Goal: Task Accomplishment & Management: Manage account settings

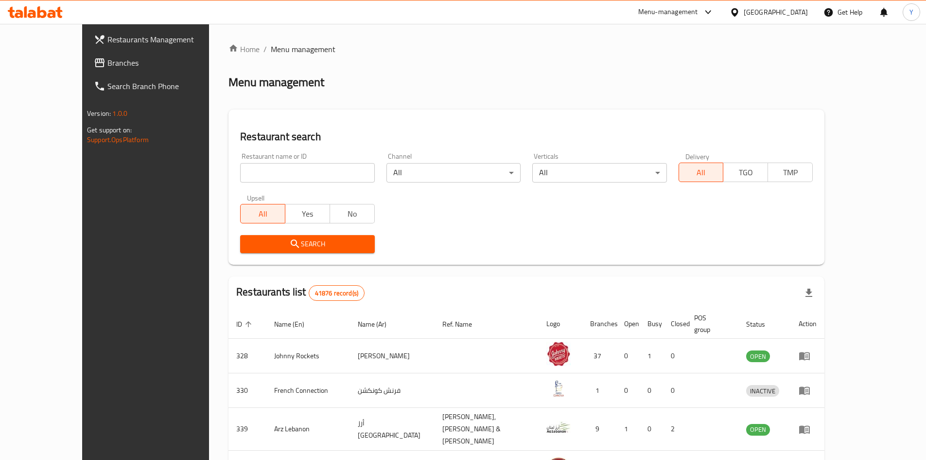
click at [737, 12] on icon at bounding box center [735, 12] width 10 height 10
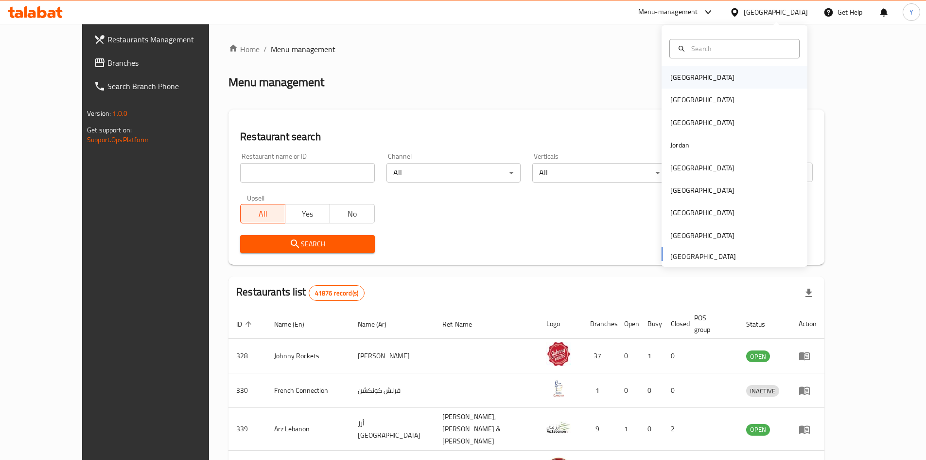
click at [690, 79] on div "Bahrain" at bounding box center [703, 77] width 80 height 22
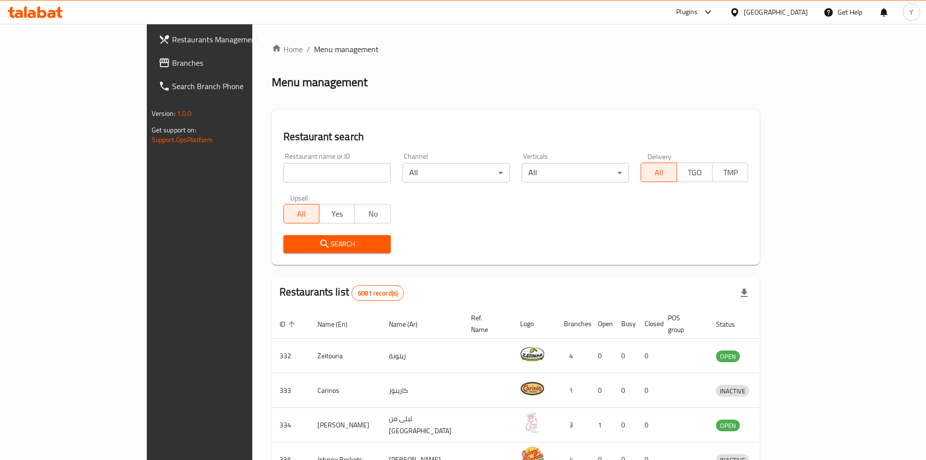
click at [740, 11] on icon at bounding box center [735, 12] width 10 height 10
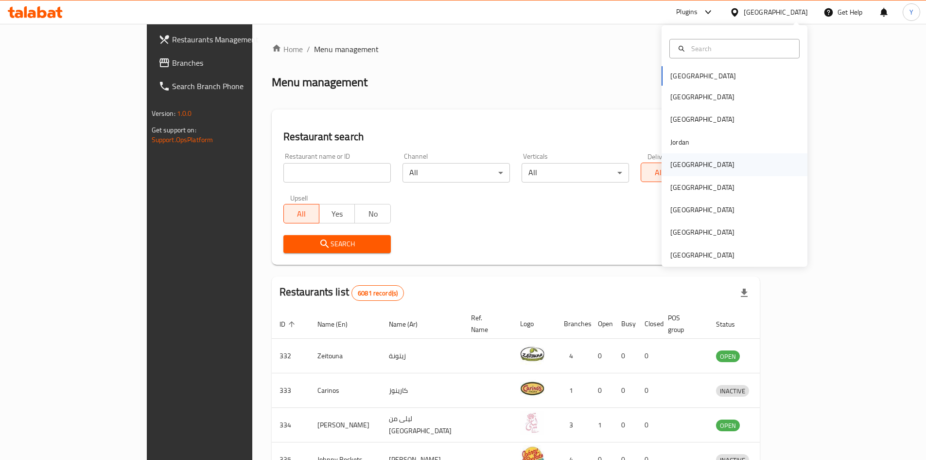
click at [682, 159] on div "[GEOGRAPHIC_DATA]" at bounding box center [703, 164] width 64 height 11
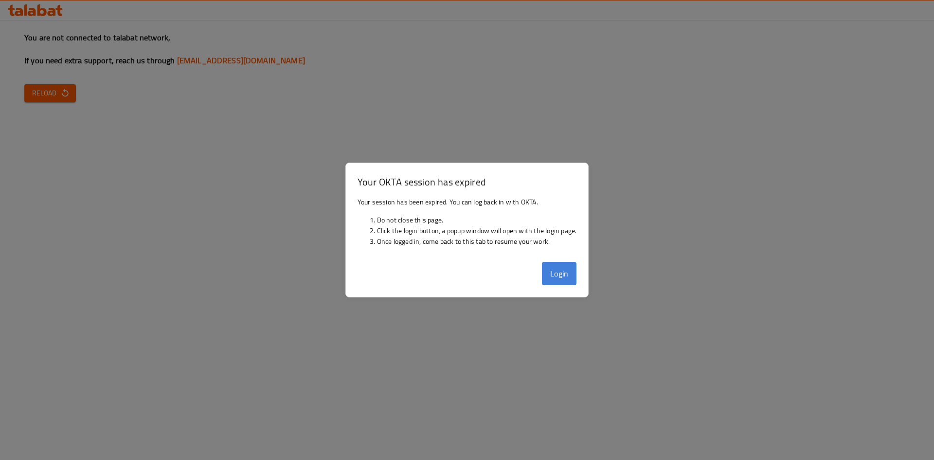
click at [559, 273] on button "Login" at bounding box center [559, 273] width 35 height 23
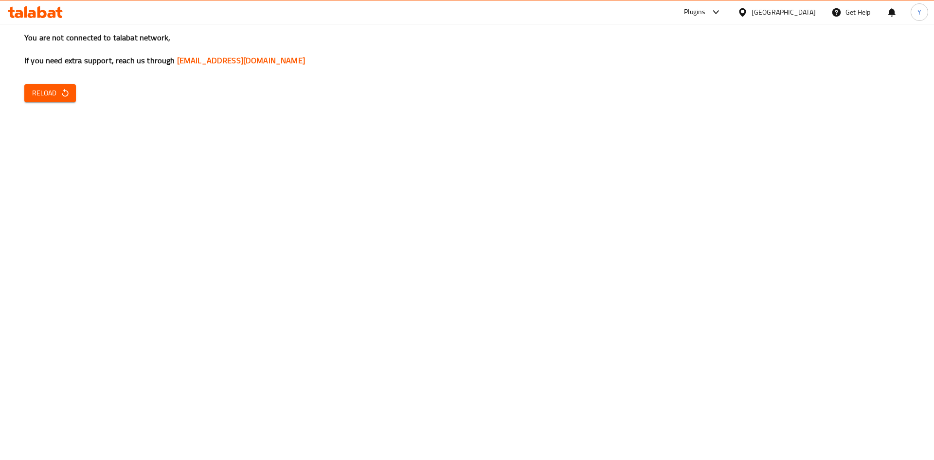
click at [67, 99] on span "Reload" at bounding box center [50, 93] width 36 height 12
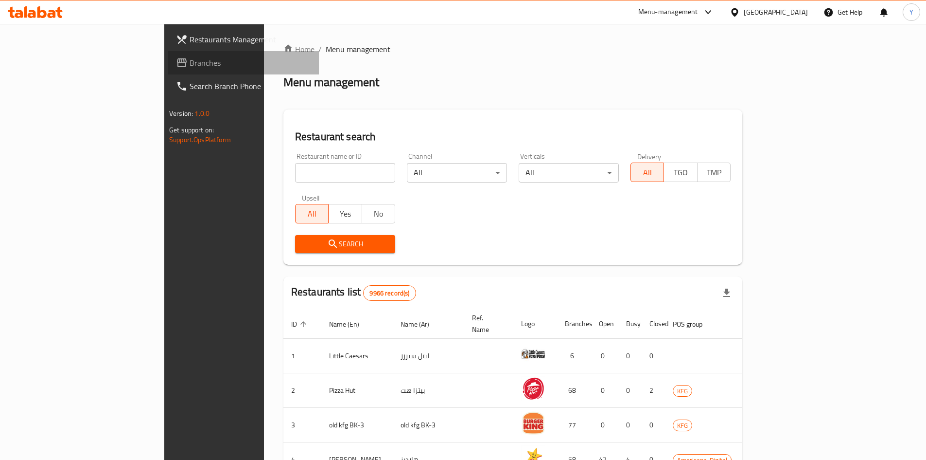
click at [190, 58] on span "Branches" at bounding box center [251, 63] width 122 height 12
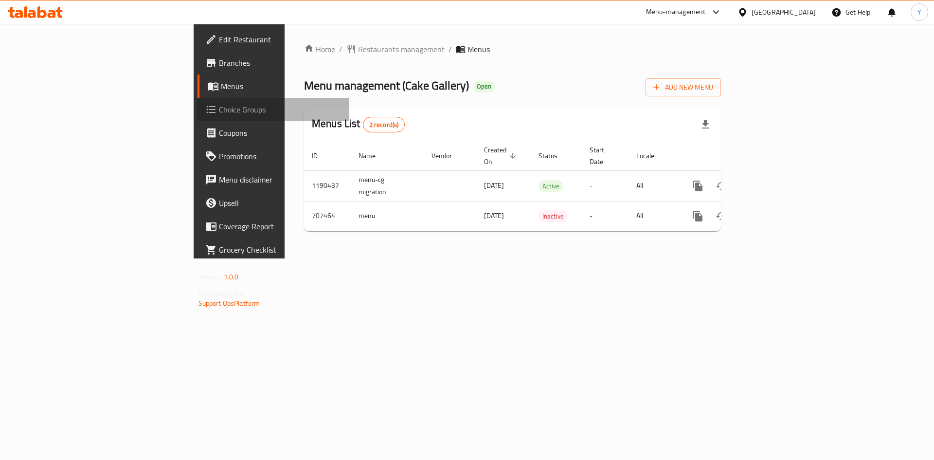
click at [219, 111] on span "Choice Groups" at bounding box center [280, 110] width 123 height 12
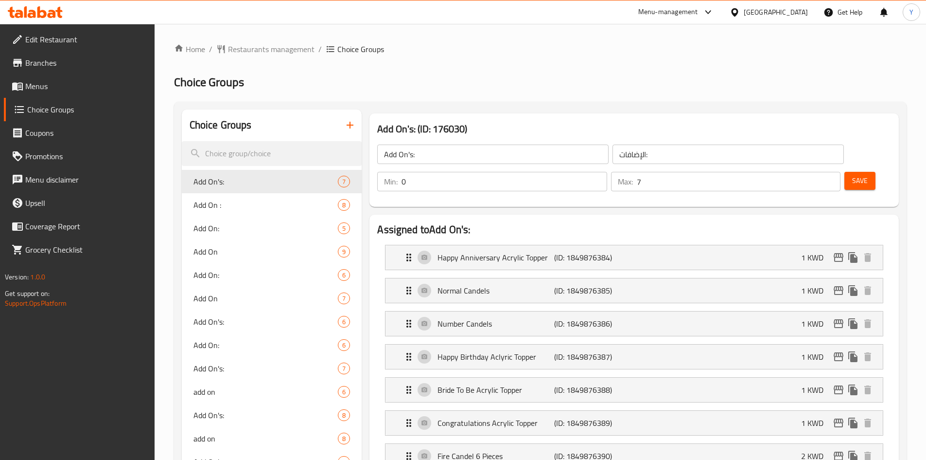
click at [255, 230] on span "Add On:" at bounding box center [266, 228] width 145 height 12
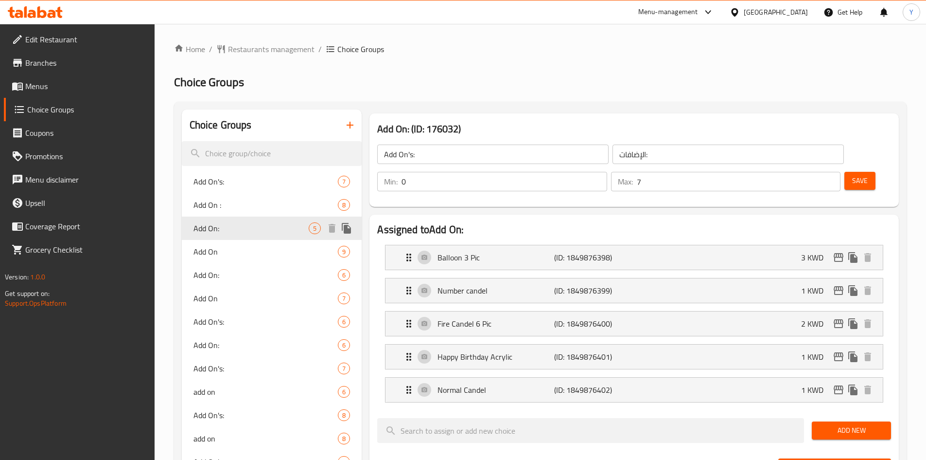
click at [621, 251] on p "(ID: 1849876398)" at bounding box center [593, 257] width 78 height 12
click at [614, 117] on div "Add On: (ID: 176032) Add On's: ​ الإضافات: ​ Min: 0 ​ Max: 7 ​ Save" at bounding box center [635, 159] width 530 height 93
click at [616, 147] on input "الإضافات:" at bounding box center [728, 153] width 231 height 19
click at [614, 237] on nav "Balloon 3 Pic (ID: 1849876398) 3 KWD Name (En) Balloon 3 Pic Name (En) Name (Ar…" at bounding box center [634, 323] width 514 height 173
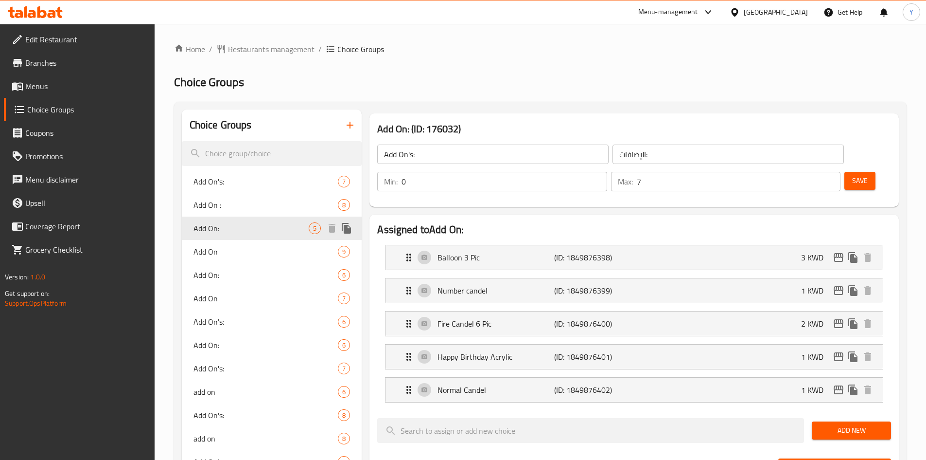
type input "Add On:"
type input "الاضافات:"
type input "5"
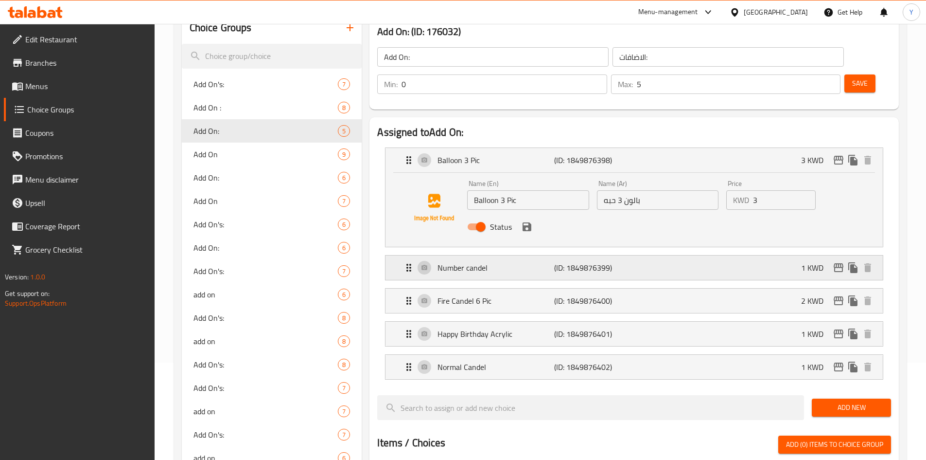
click at [605, 262] on p "(ID: 1849876399)" at bounding box center [593, 268] width 78 height 12
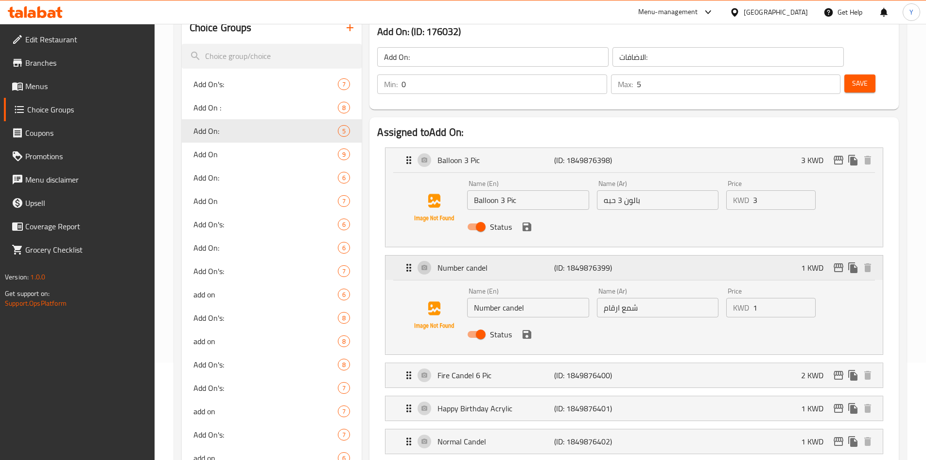
scroll to position [243, 0]
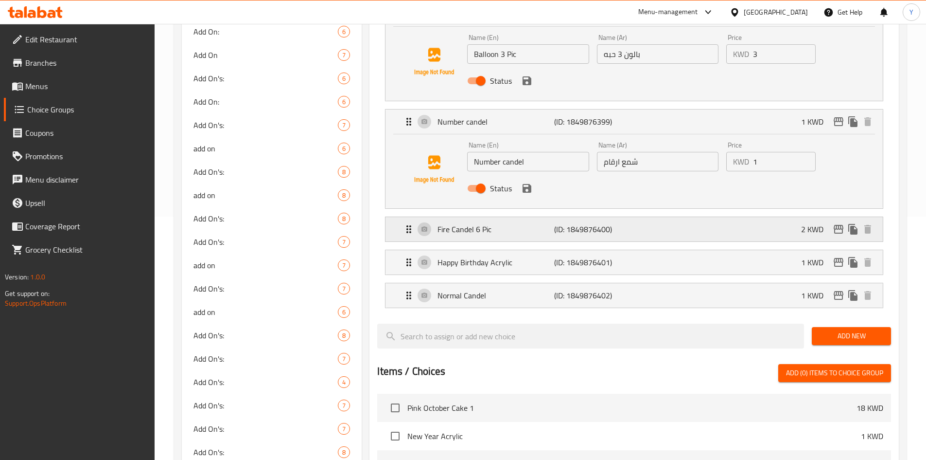
click at [609, 223] on p "(ID: 1849876400)" at bounding box center [593, 229] width 78 height 12
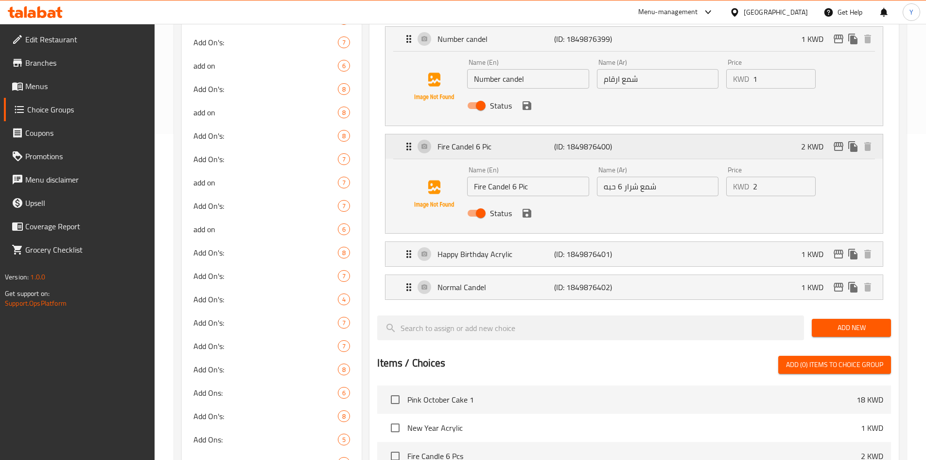
scroll to position [340, 0]
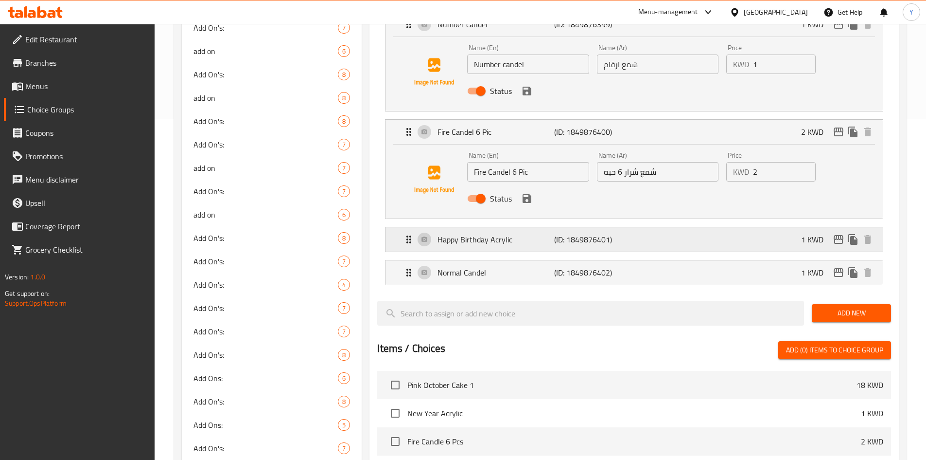
click at [610, 233] on p "(ID: 1849876401)" at bounding box center [593, 239] width 78 height 12
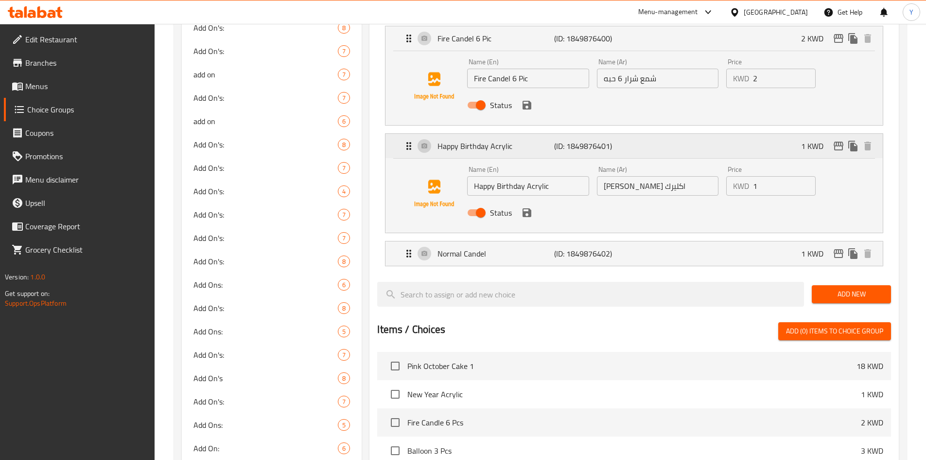
scroll to position [438, 0]
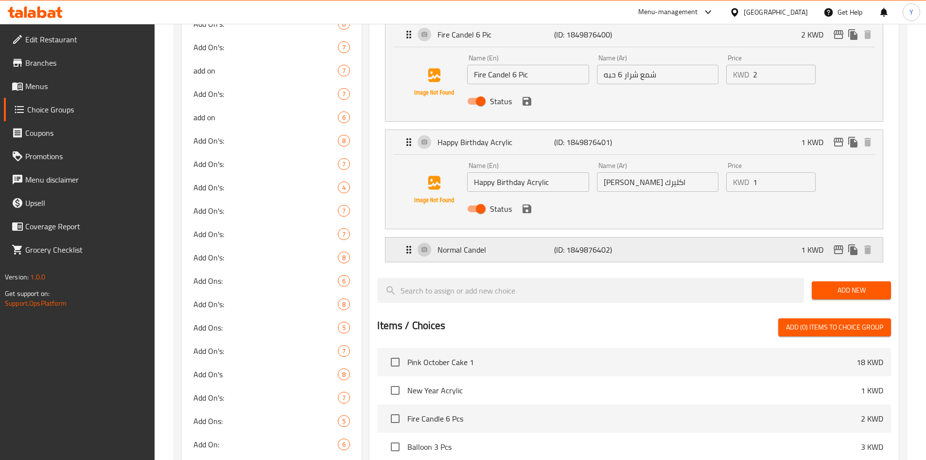
click at [611, 244] on p "(ID: 1849876402)" at bounding box center [593, 250] width 78 height 12
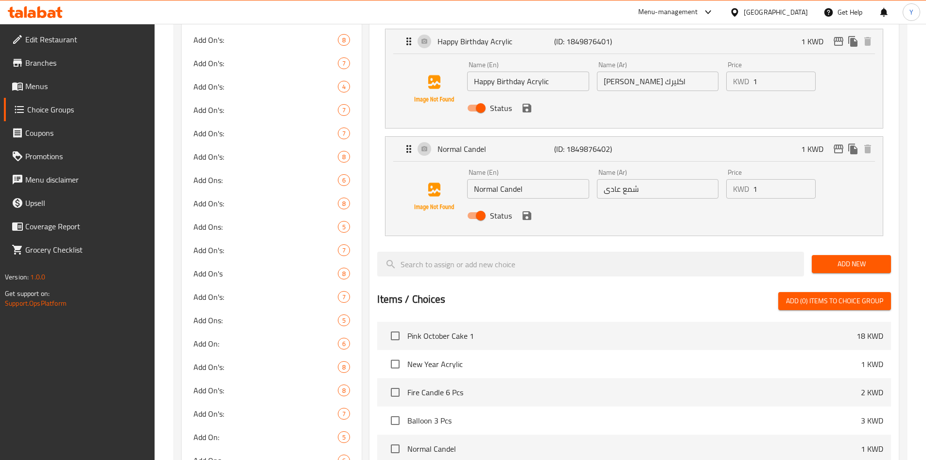
scroll to position [0, 0]
